Goal: Book appointment/travel/reservation

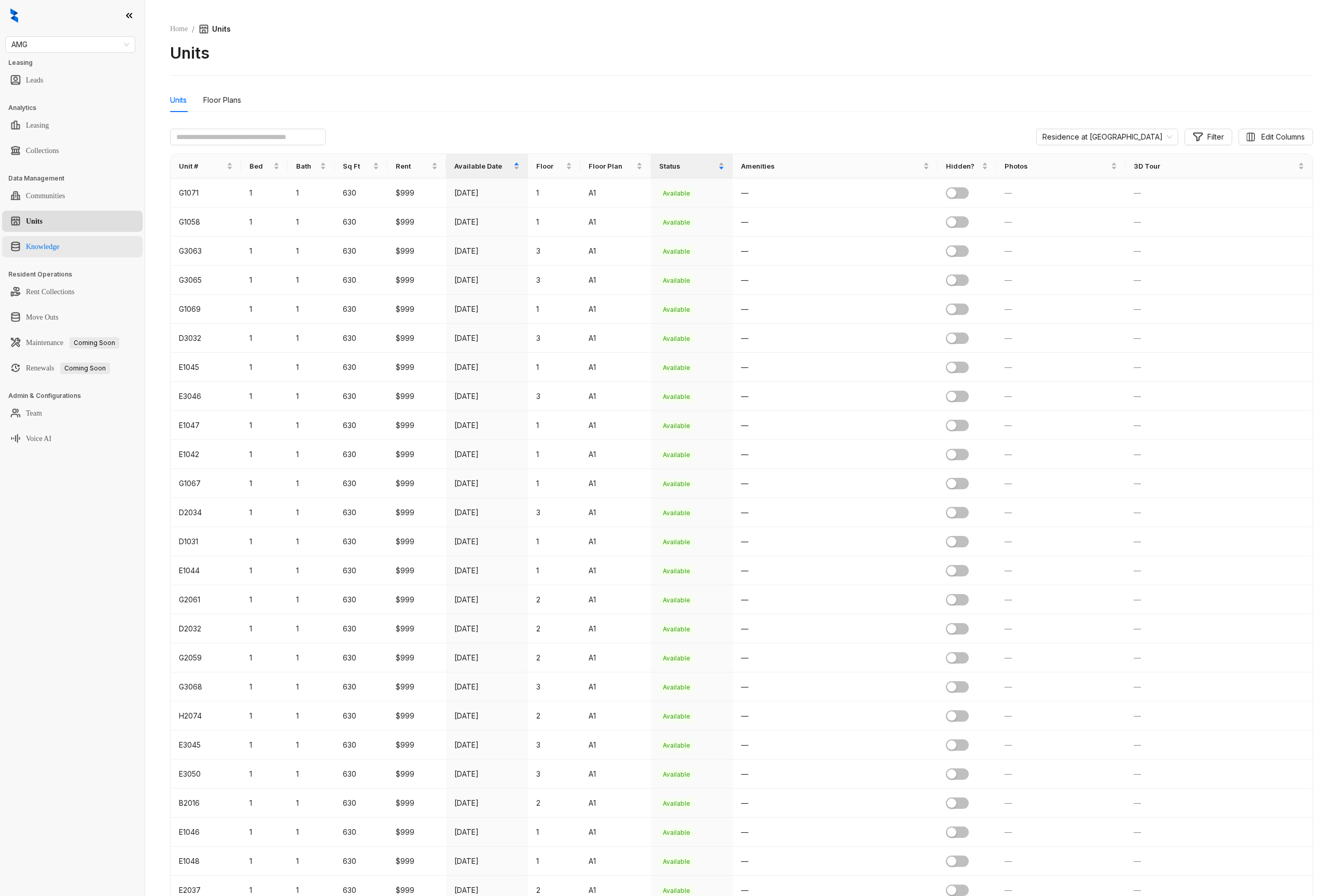
click at [60, 240] on link "Knowledge" at bounding box center [42, 247] width 34 height 21
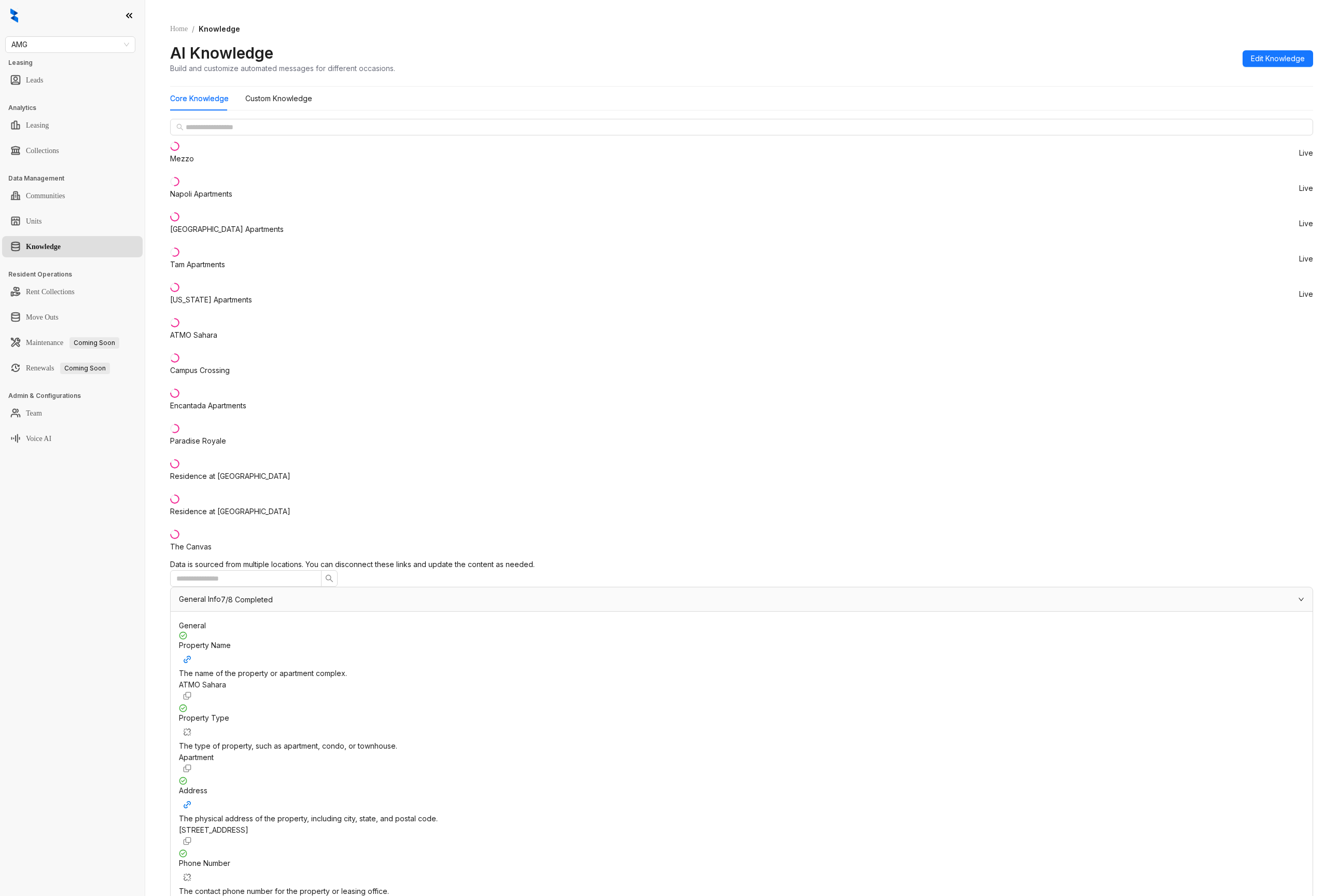
click at [76, 588] on div "AMG Leasing Leads Analytics Leasing Collections Data Management Communities Uni…" at bounding box center [72, 448] width 145 height 896
click at [170, 519] on div "Mezzo Live Napoli Apartments Live Ridge Falls Apartments Live Tam Apartments Li…" at bounding box center [741, 339] width 1143 height 440
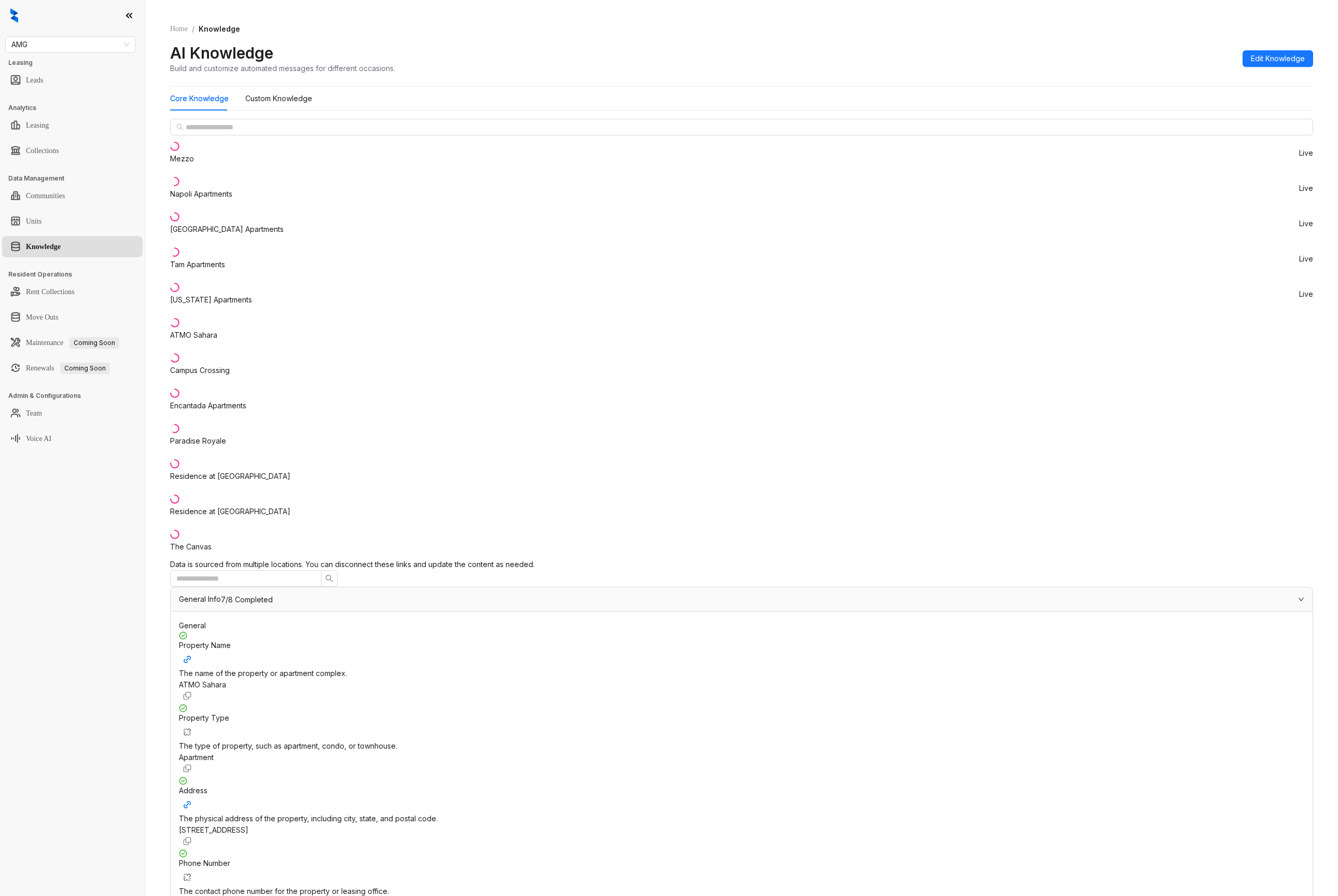
click at [104, 52] on div "AMG Leasing Leads Analytics Leasing Collections Data Management Communities Uni…" at bounding box center [72, 448] width 145 height 896
click at [97, 39] on span "AMG" at bounding box center [70, 44] width 118 height 16
type input "****"
click at [88, 67] on div "Case and Associates" at bounding box center [70, 65] width 113 height 11
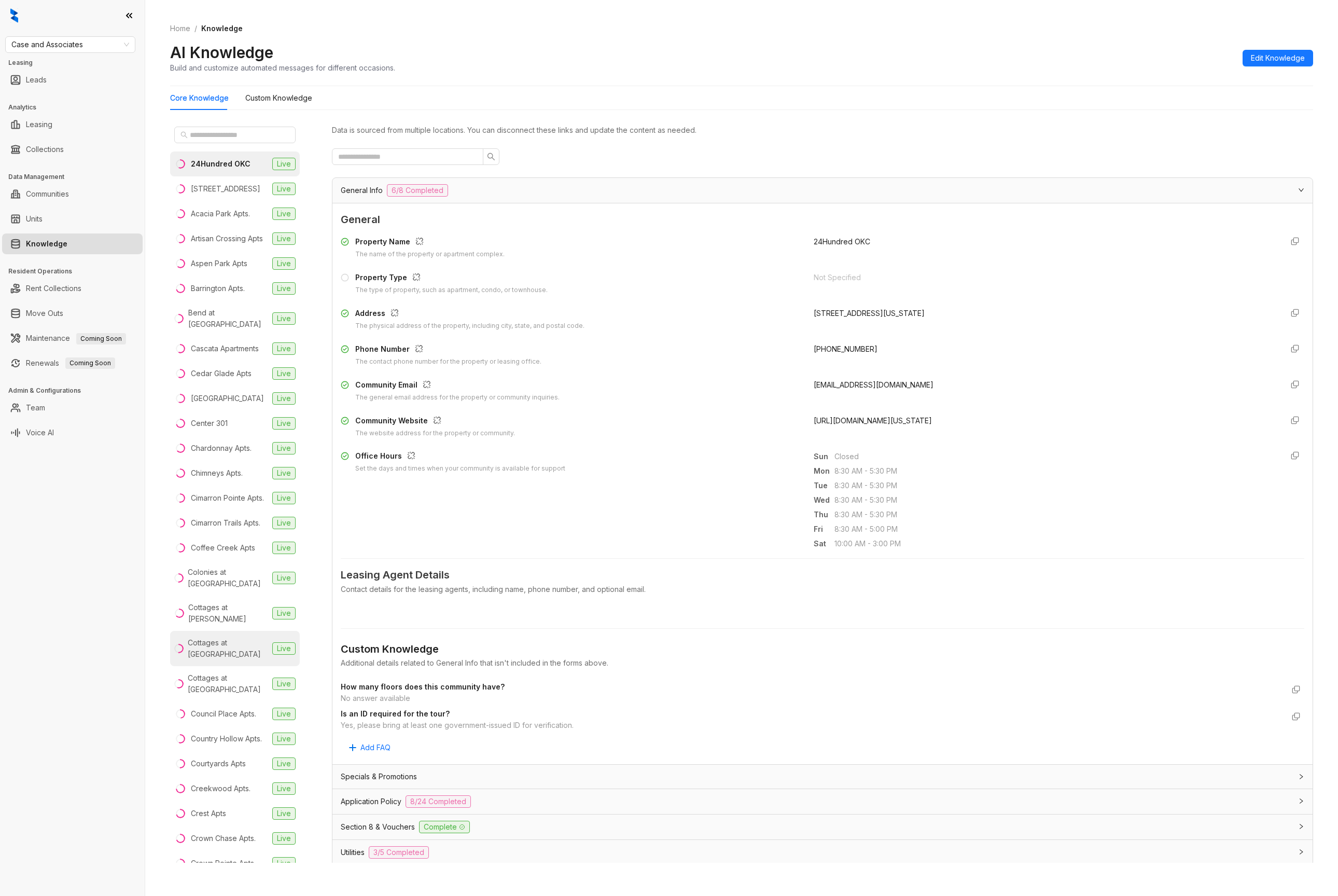
click at [224, 659] on div "Cottages at Crestview" at bounding box center [227, 648] width 80 height 23
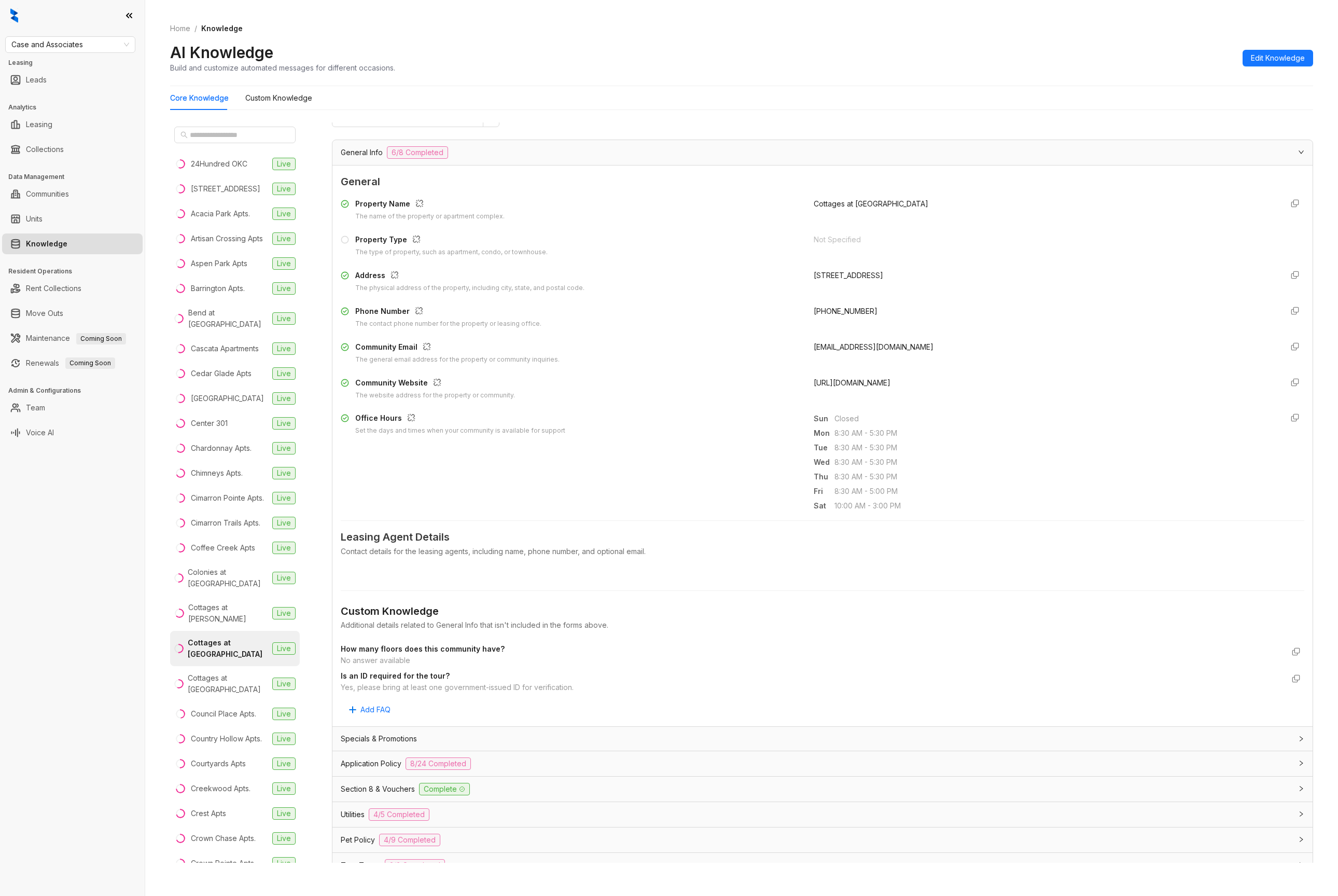
scroll to position [198, 0]
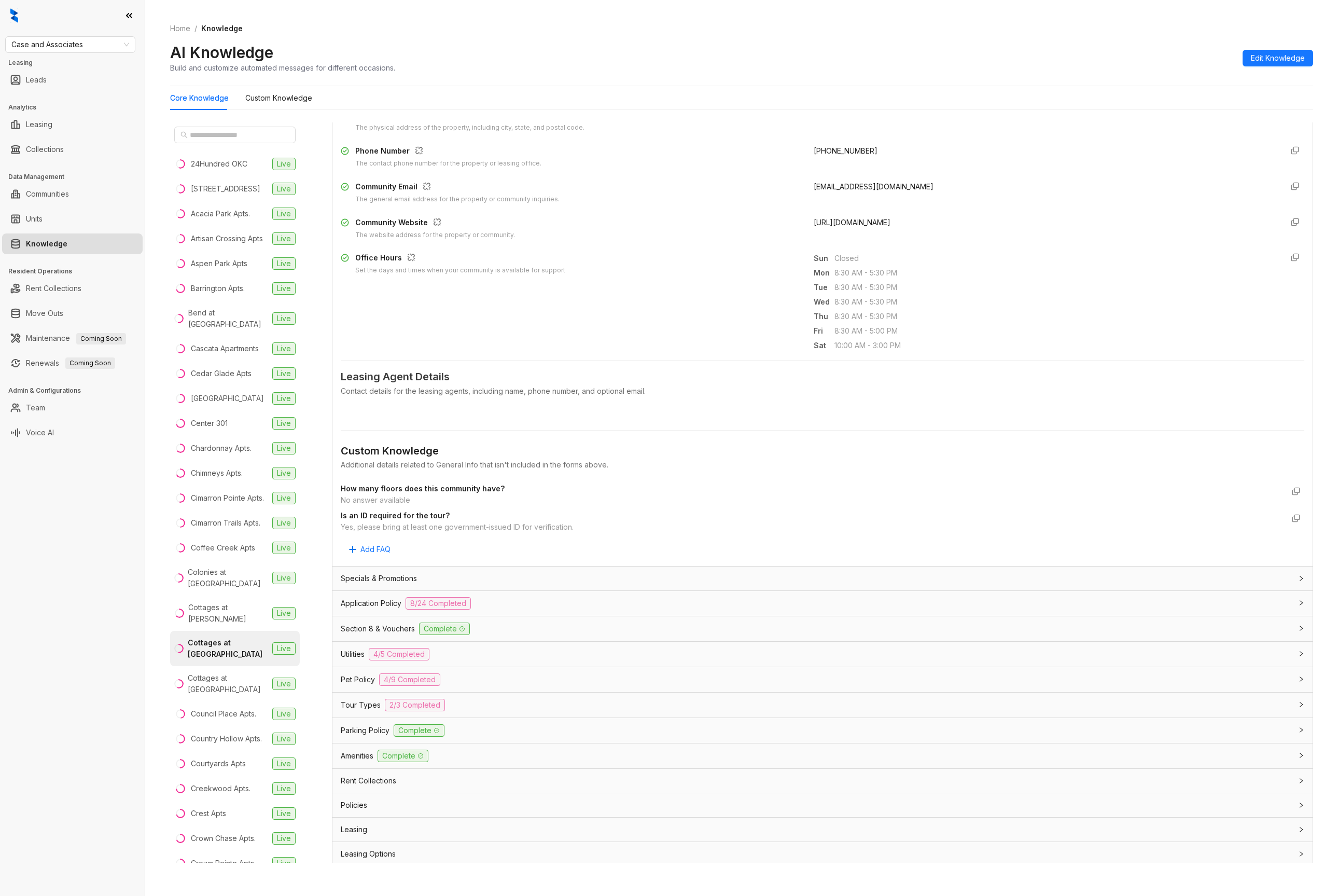
click at [437, 708] on span "2/3 Completed" at bounding box center [414, 705] width 60 height 13
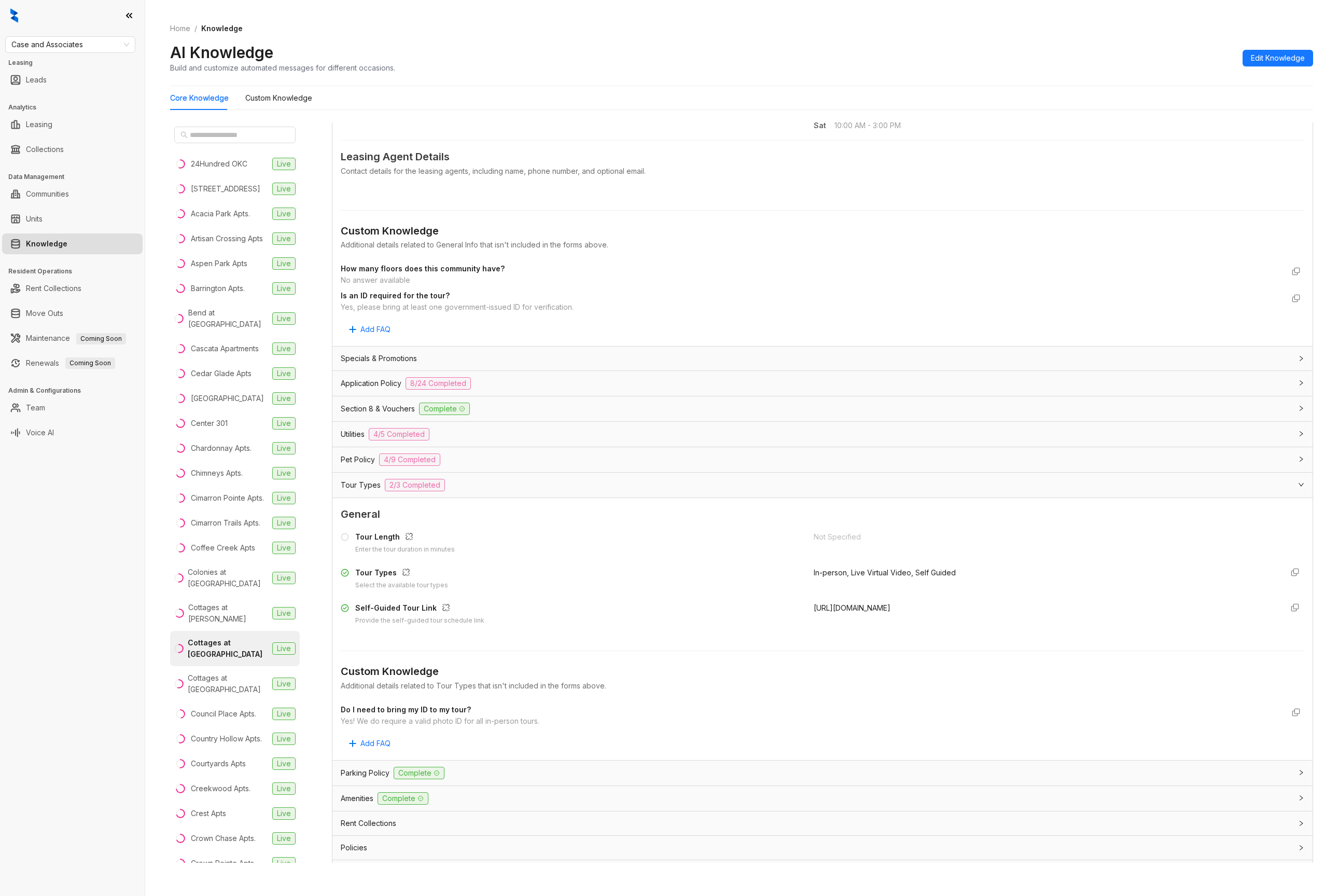
drag, startPoint x: 1096, startPoint y: 616, endPoint x: 791, endPoint y: 610, distance: 305.1
click at [791, 610] on div "Self-Guided Tour Link Provide the self-guided tour schedule link https://app.to…" at bounding box center [822, 613] width 963 height 23
click at [790, 610] on div "Self-Guided Tour Link Provide the self-guided tour schedule link" at bounding box center [571, 613] width 460 height 23
drag, startPoint x: 803, startPoint y: 607, endPoint x: 1097, endPoint y: 610, distance: 294.0
click at [1097, 610] on div "Self-Guided Tour Link Provide the self-guided tour schedule link https://app.to…" at bounding box center [822, 613] width 963 height 23
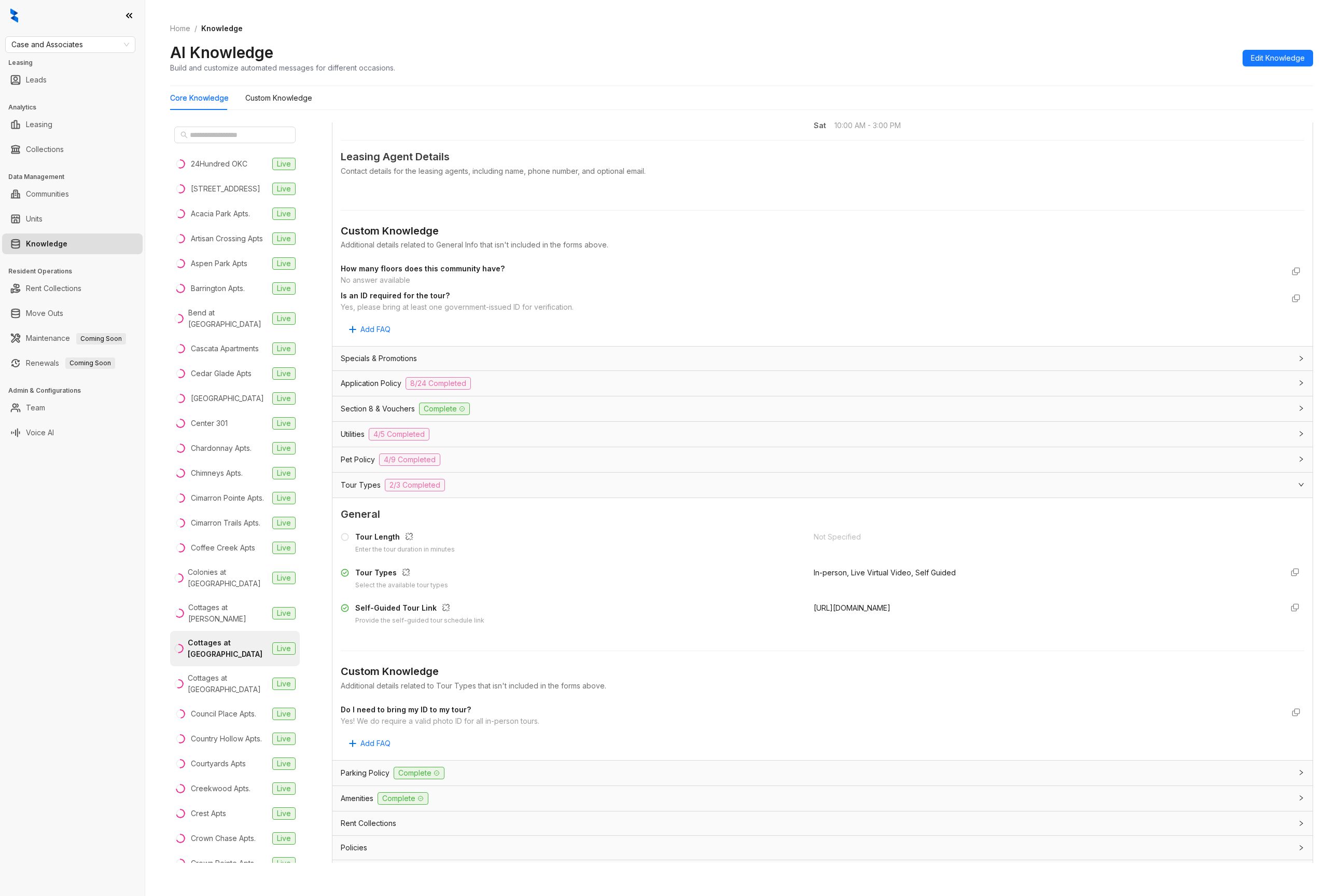
click at [1097, 610] on div "https://app.tour24now.com/prospect/tour/cottages-at-crestview/register/" at bounding box center [1044, 613] width 460 height 23
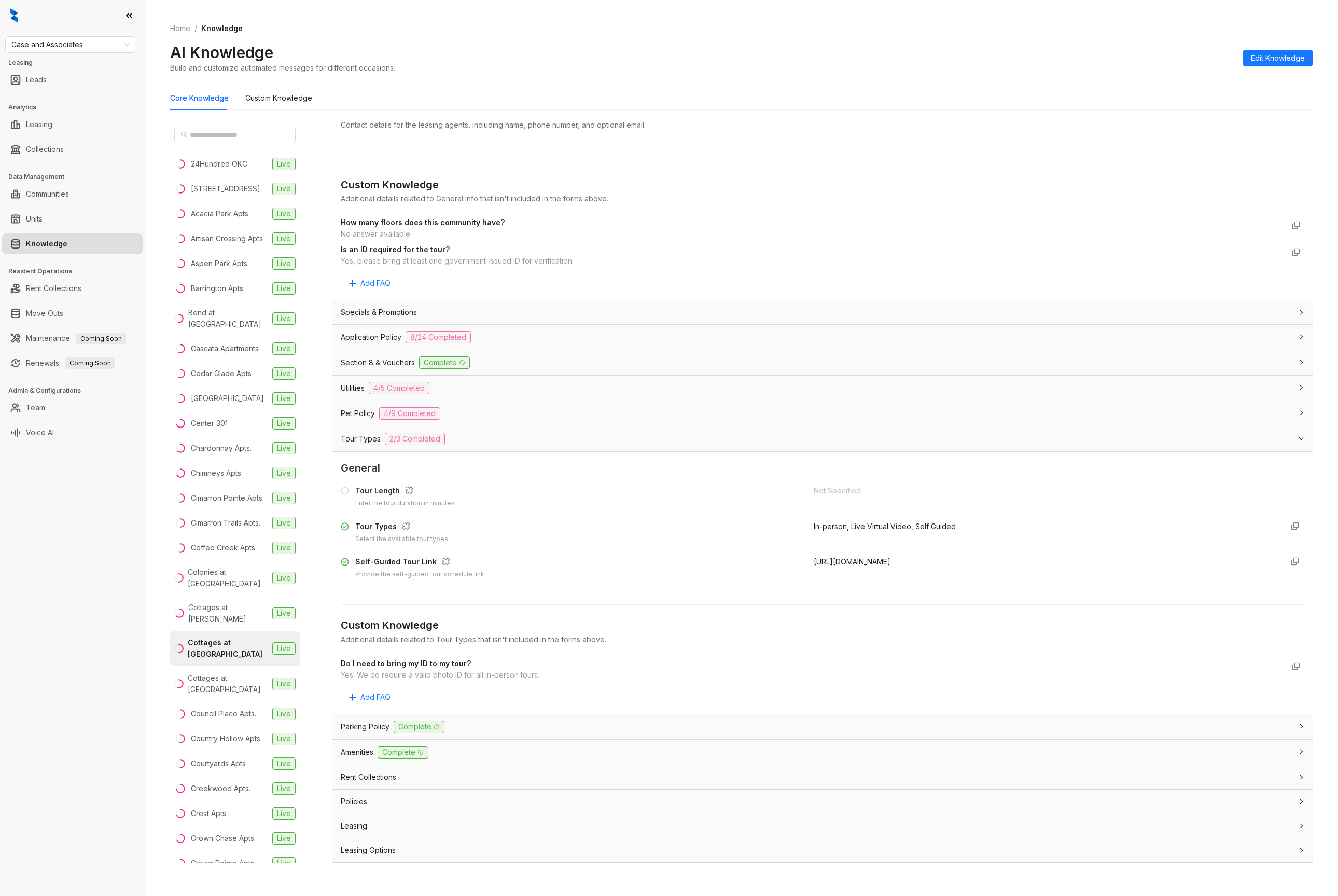
scroll to position [489, 0]
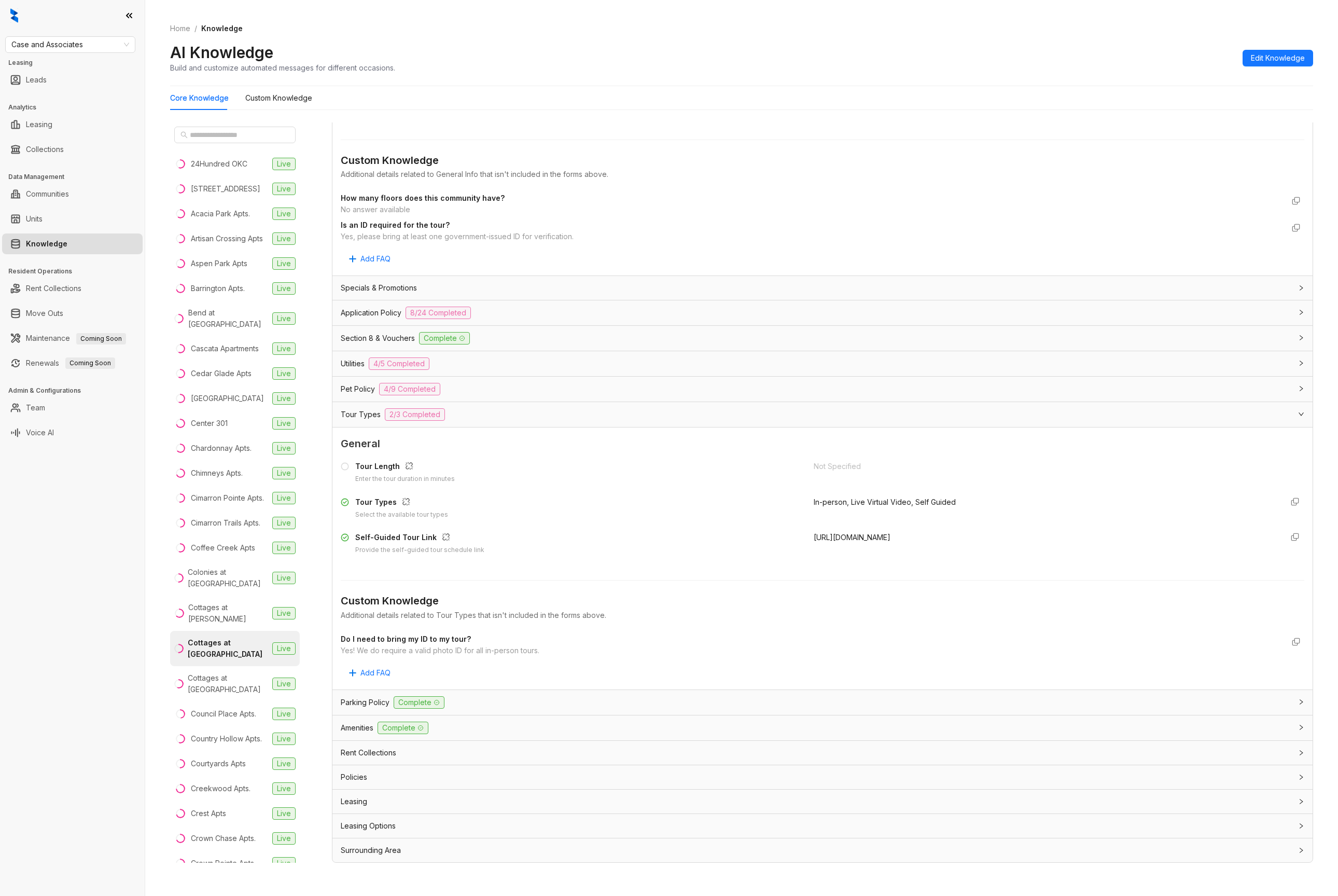
click at [202, 656] on li "Cottages at Crestview Live" at bounding box center [235, 648] width 130 height 35
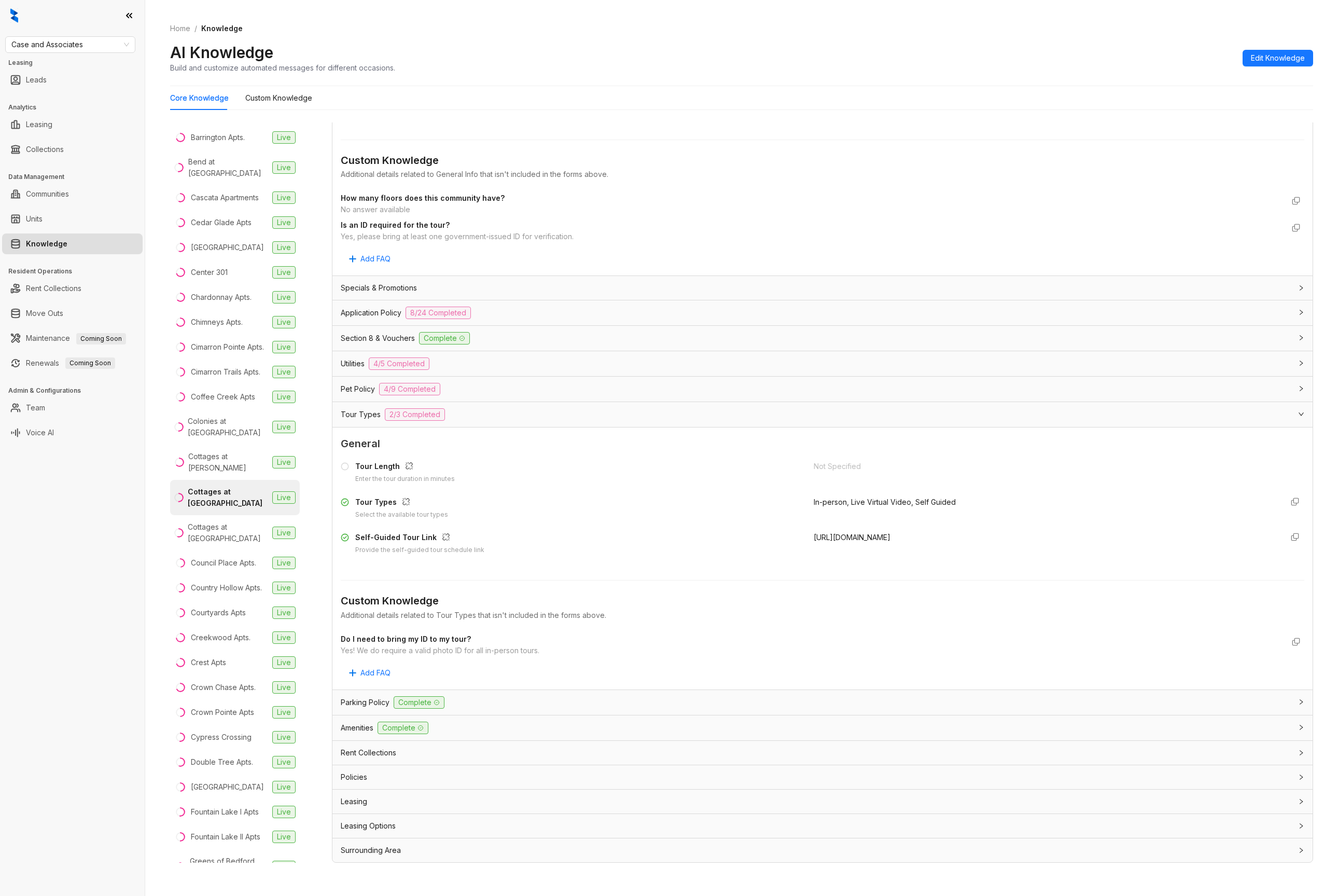
click at [114, 543] on div "Case and Associates Leasing Leads Analytics Leasing Collections Data Management…" at bounding box center [72, 448] width 145 height 896
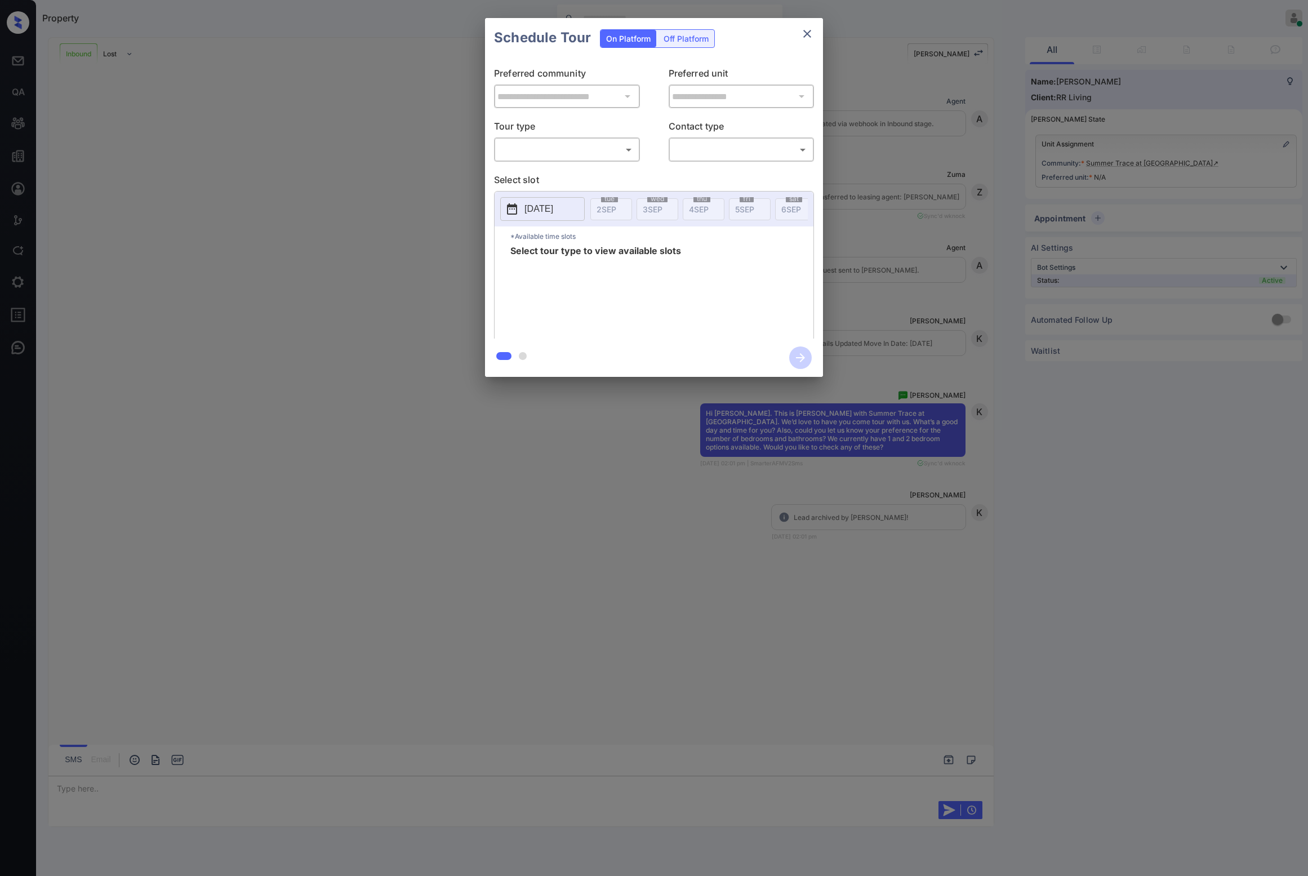
click at [590, 164] on div "**********" at bounding box center [654, 197] width 338 height 281
click at [586, 151] on body "Property Riley Jameson Online Set yourself offline Set yourself on break Profil…" at bounding box center [654, 438] width 1308 height 876
click at [580, 171] on li "In Person" at bounding box center [566, 174] width 139 height 20
type input "********"
click at [553, 204] on p "2025-09-02" at bounding box center [538, 209] width 29 height 14
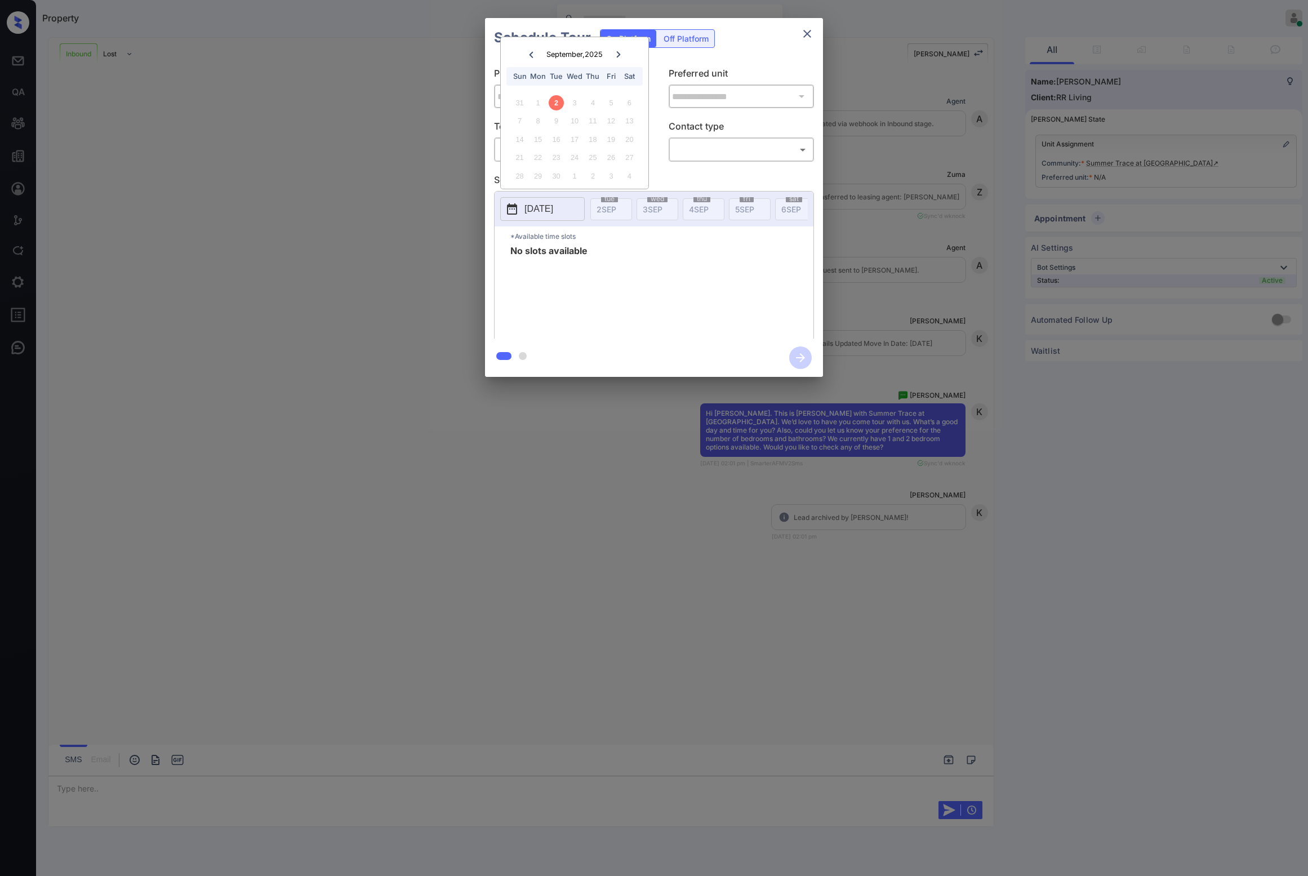
click at [765, 54] on div "Schedule Tour On Platform Off Platform" at bounding box center [654, 37] width 338 height 39
click at [814, 33] on button "close" at bounding box center [807, 34] width 23 height 23
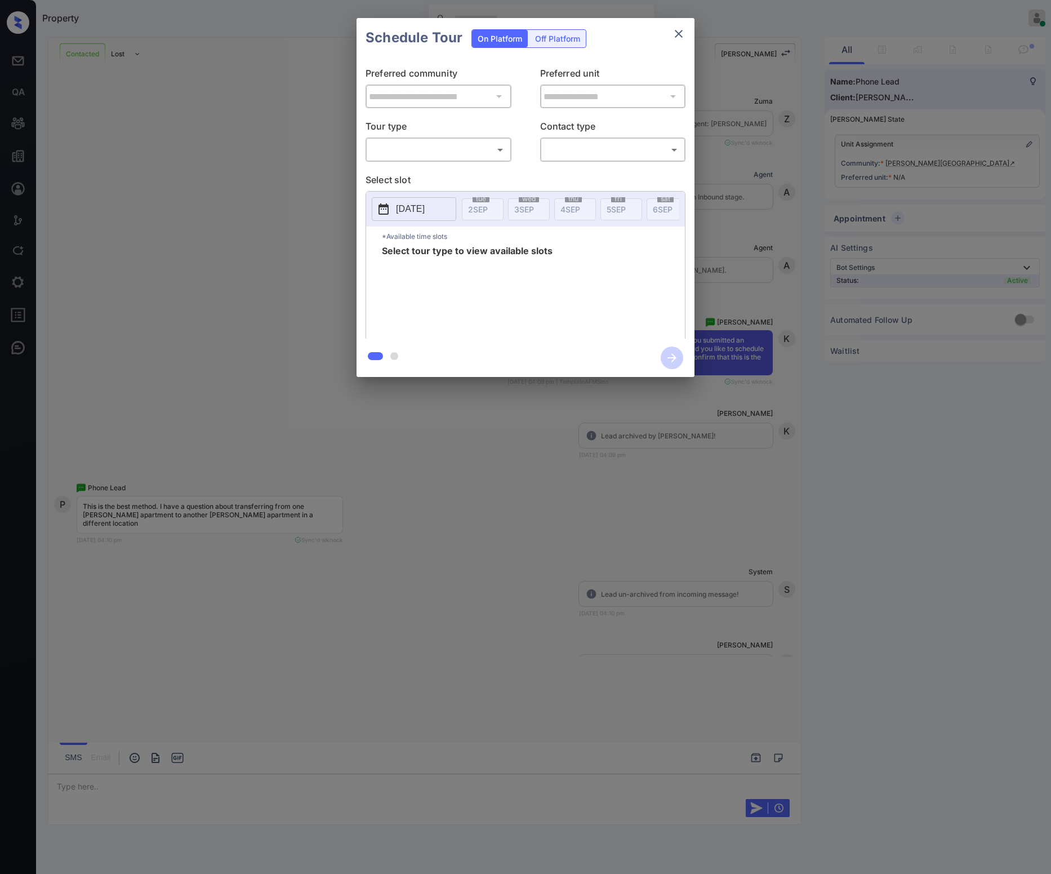
scroll to position [1431, 0]
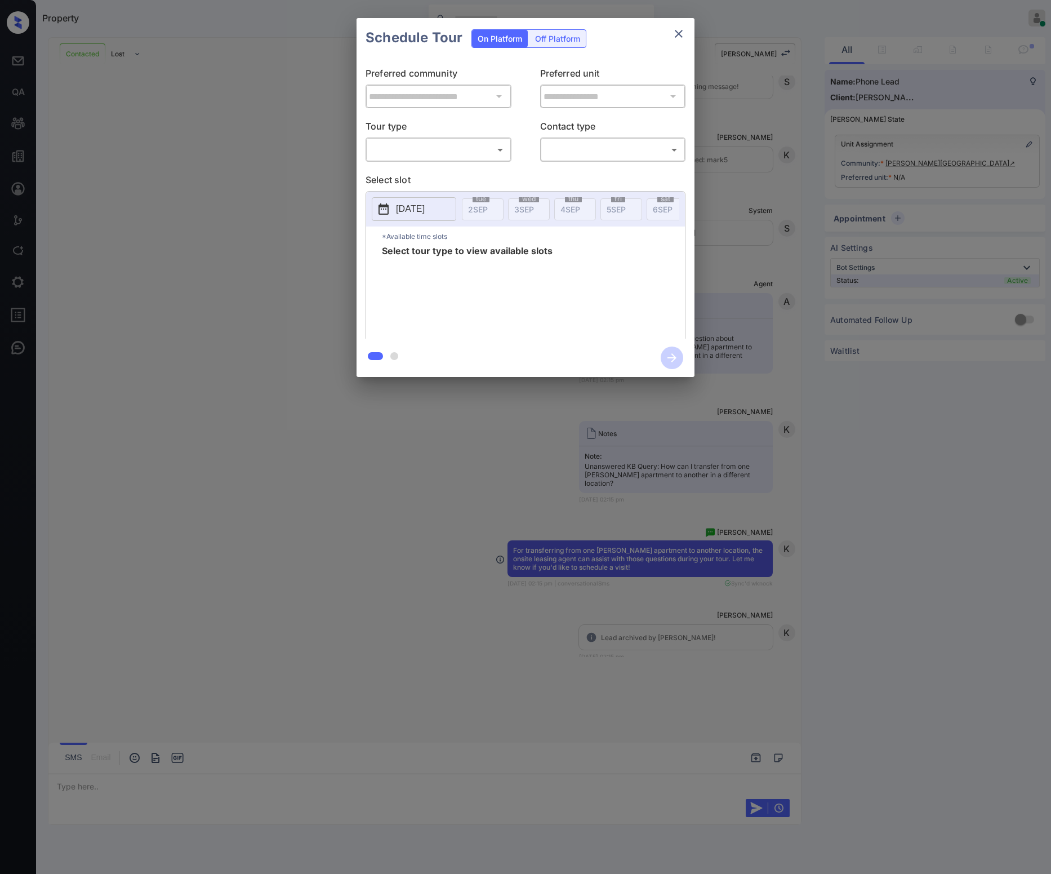
click at [444, 145] on body "Property Riley Jameson Online Set yourself offline Set yourself on break Profil…" at bounding box center [525, 437] width 1051 height 874
click at [438, 162] on ul "In Person Virtual Self-Guided" at bounding box center [438, 195] width 145 height 66
click at [442, 170] on li "In Person" at bounding box center [438, 174] width 139 height 20
type input "********"
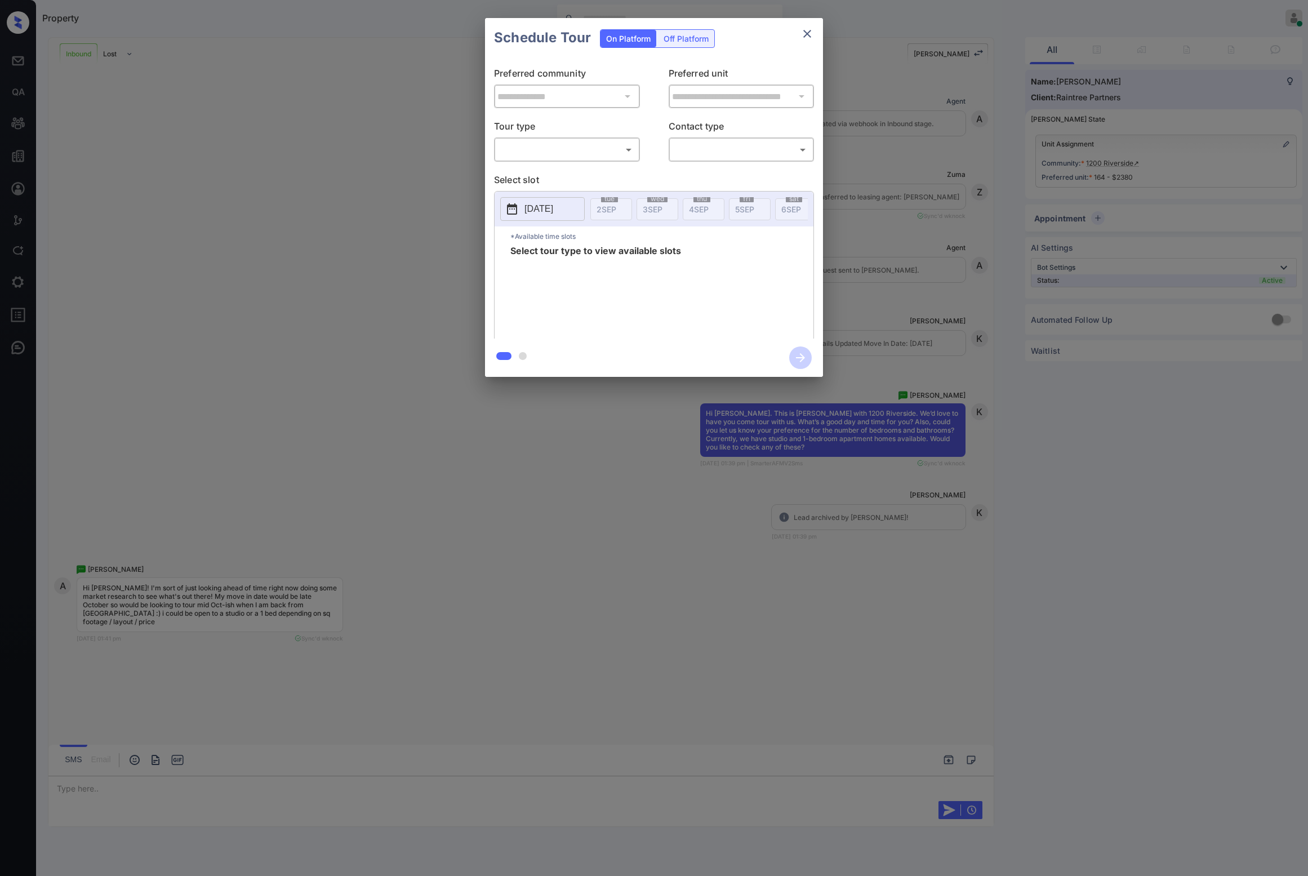
click at [579, 164] on div "**********" at bounding box center [654, 197] width 338 height 281
click at [580, 154] on body "Property Riley Jameson Online Set yourself offline Set yourself on break Profil…" at bounding box center [654, 438] width 1308 height 876
click at [574, 167] on li "In Person" at bounding box center [566, 174] width 139 height 20
type input "********"
click at [544, 206] on p "[DATE]" at bounding box center [538, 209] width 29 height 14
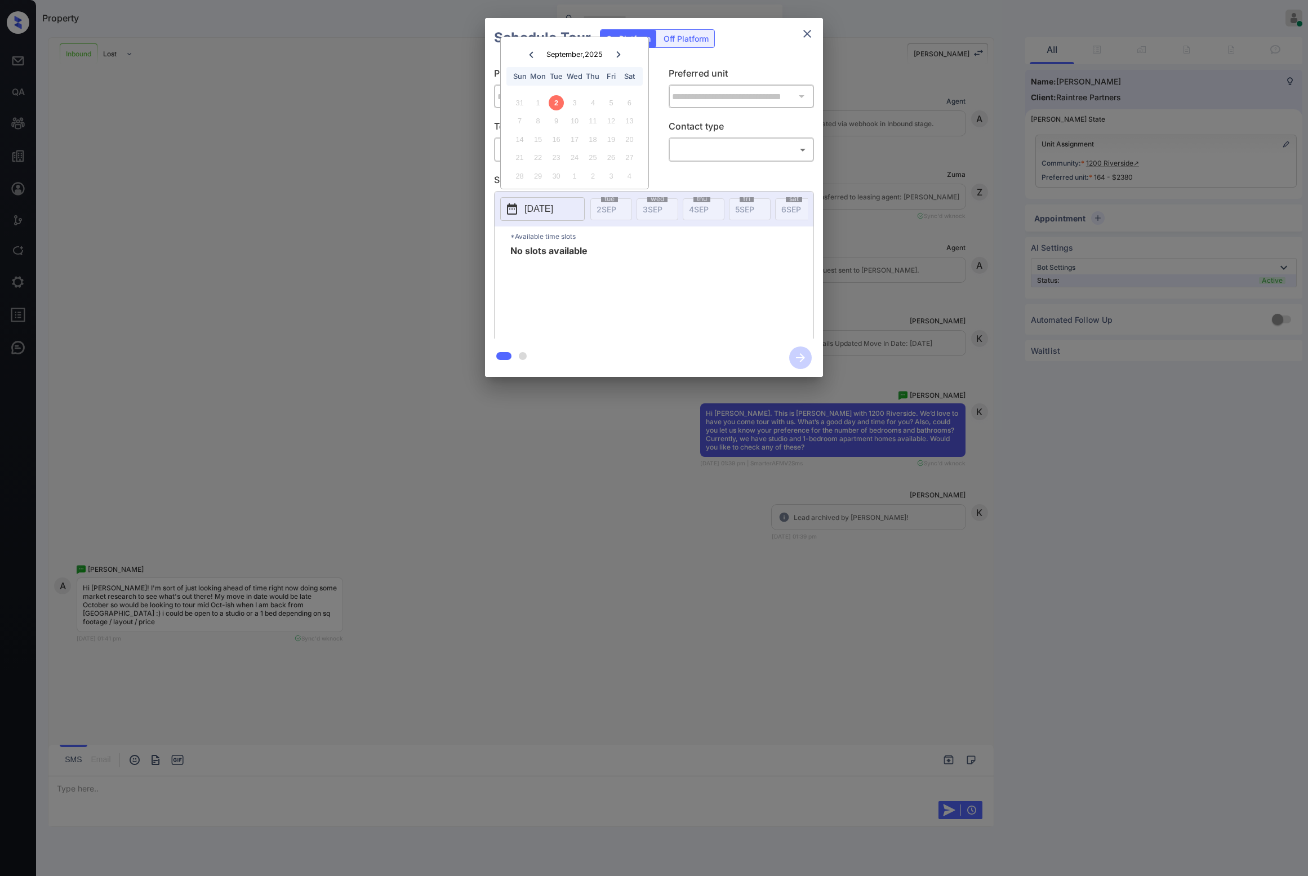
click at [803, 39] on icon "close" at bounding box center [807, 34] width 14 height 14
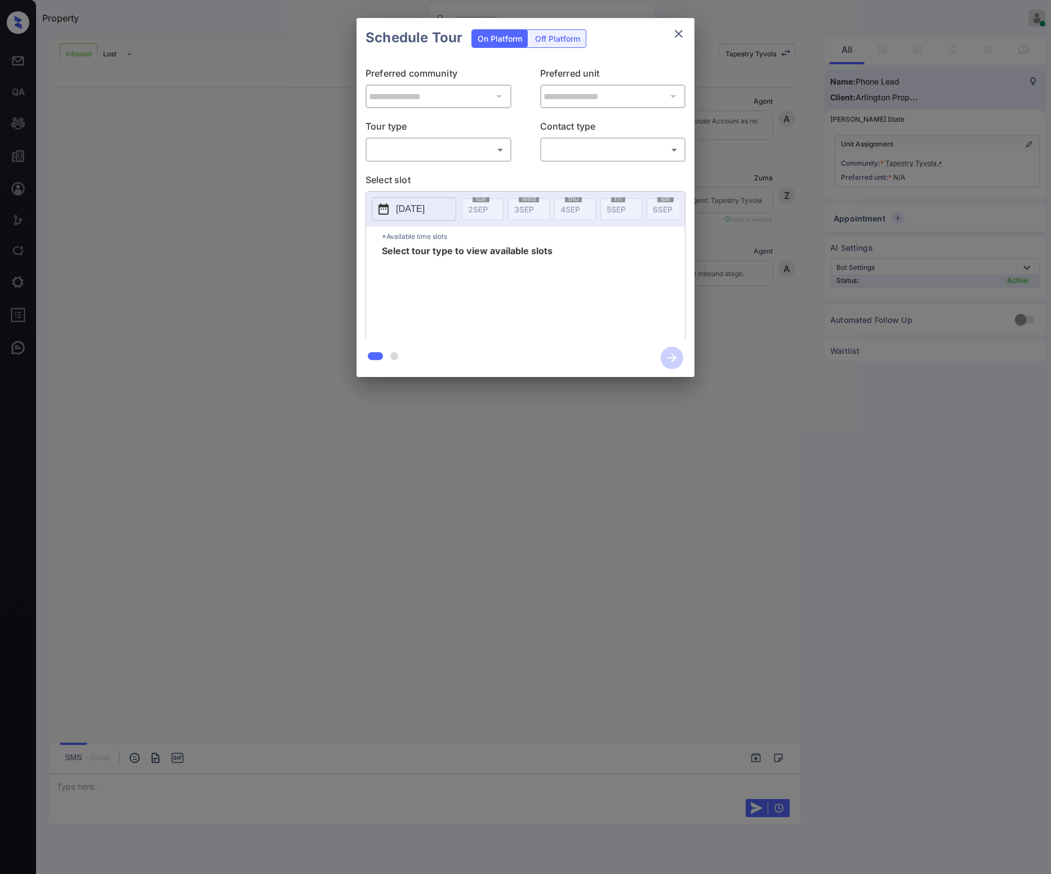
click at [454, 157] on body "Property [PERSON_NAME] Online Set yourself offline Set yourself on break Profil…" at bounding box center [525, 437] width 1051 height 874
click at [457, 170] on li "In Person" at bounding box center [438, 174] width 139 height 20
type input "********"
